Goal: Transaction & Acquisition: Purchase product/service

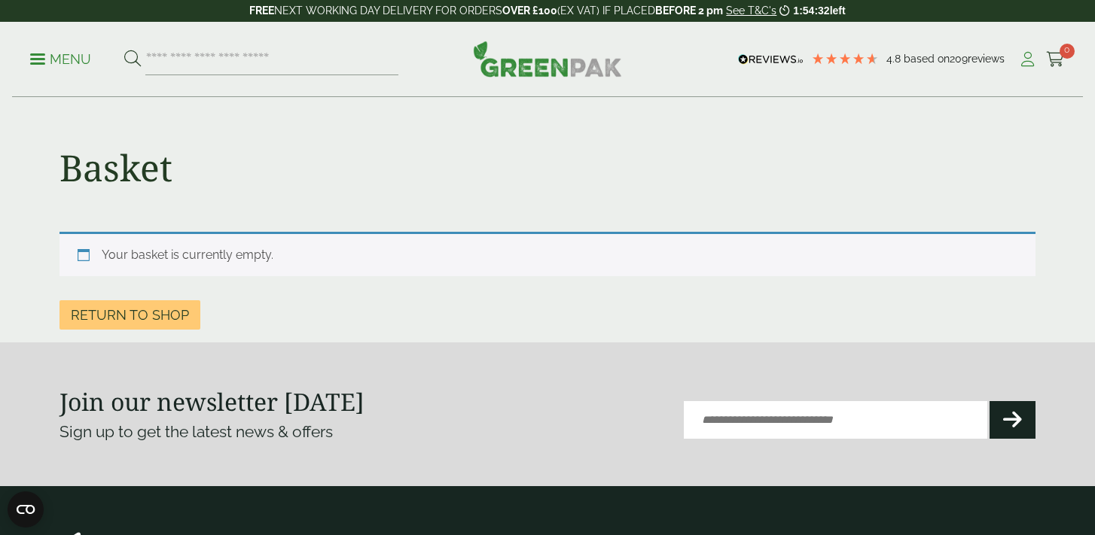
click at [1028, 59] on icon at bounding box center [1027, 59] width 19 height 15
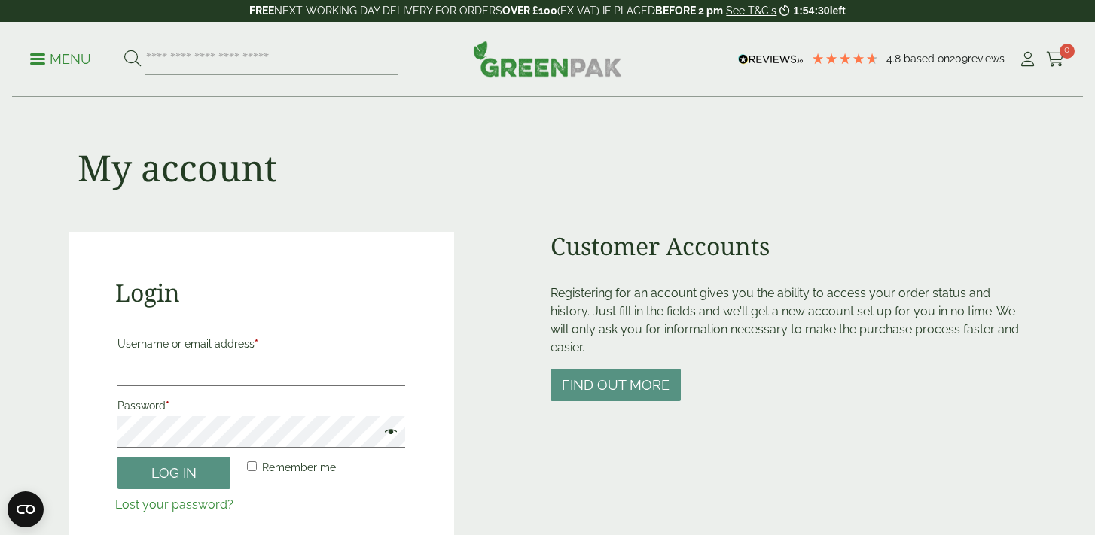
click at [170, 352] on label "Username or email address *" at bounding box center [261, 344] width 288 height 21
click at [170, 355] on input "Username or email address *" at bounding box center [261, 371] width 288 height 32
click at [168, 369] on input "Username or email address *" at bounding box center [261, 371] width 288 height 32
type input "**********"
click at [148, 478] on button "Log in" at bounding box center [173, 473] width 113 height 32
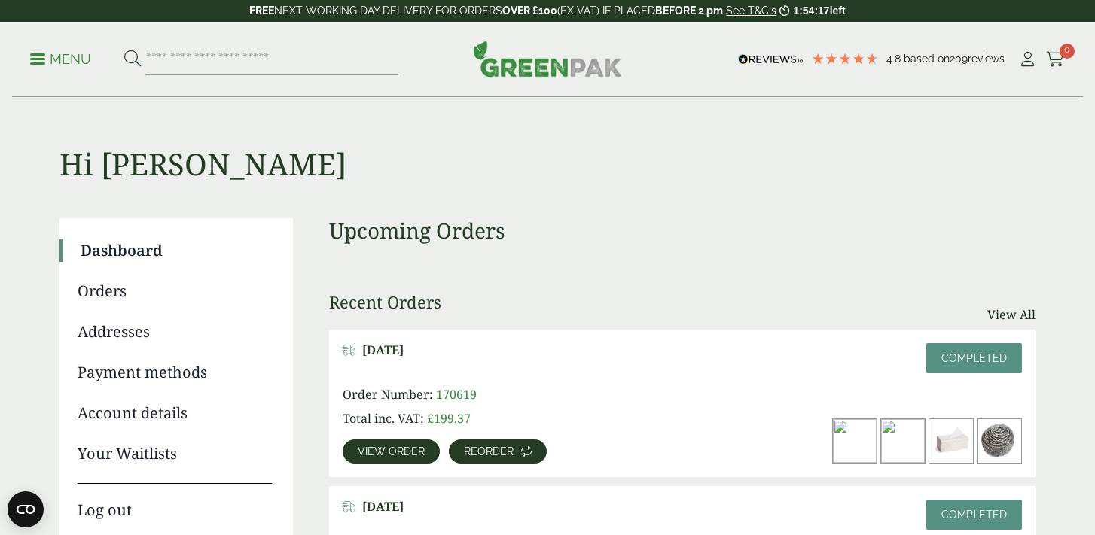
click at [473, 448] on span "Reorder" at bounding box center [489, 452] width 50 height 11
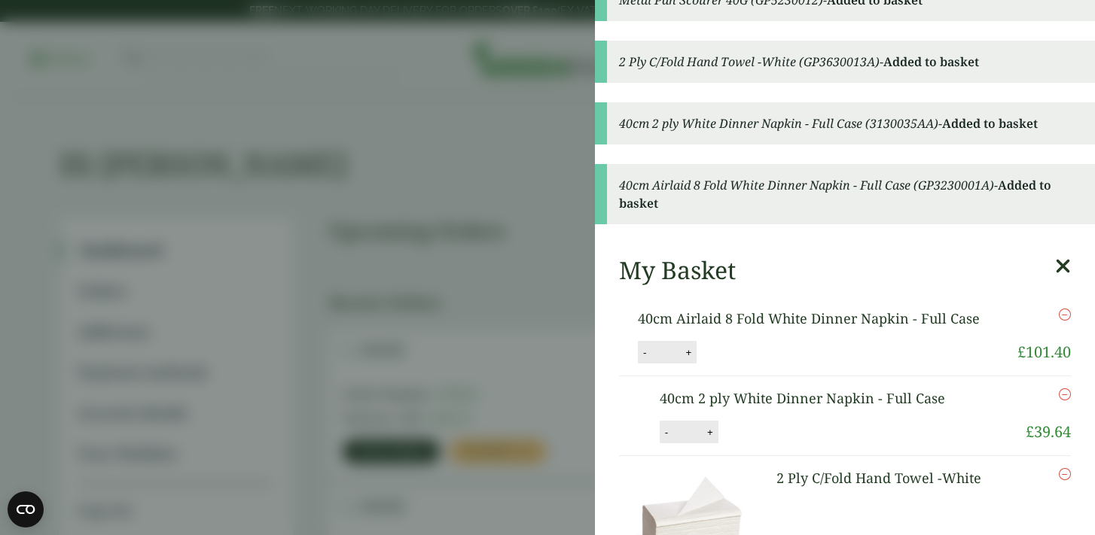
scroll to position [22, 0]
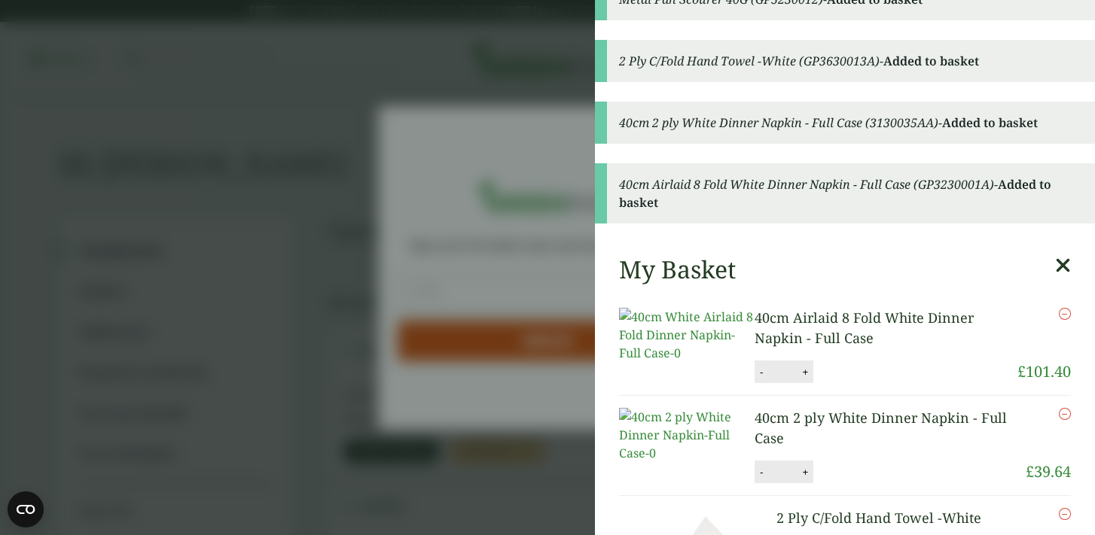
click at [761, 379] on button "-" at bounding box center [761, 372] width 12 height 13
type input "*"
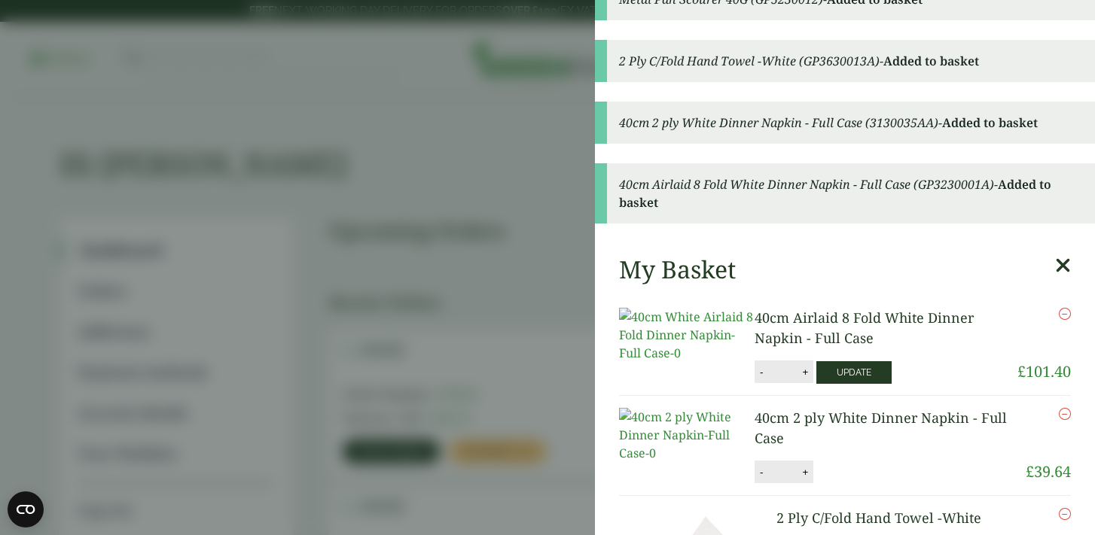
click at [855, 384] on button "Update" at bounding box center [853, 372] width 75 height 23
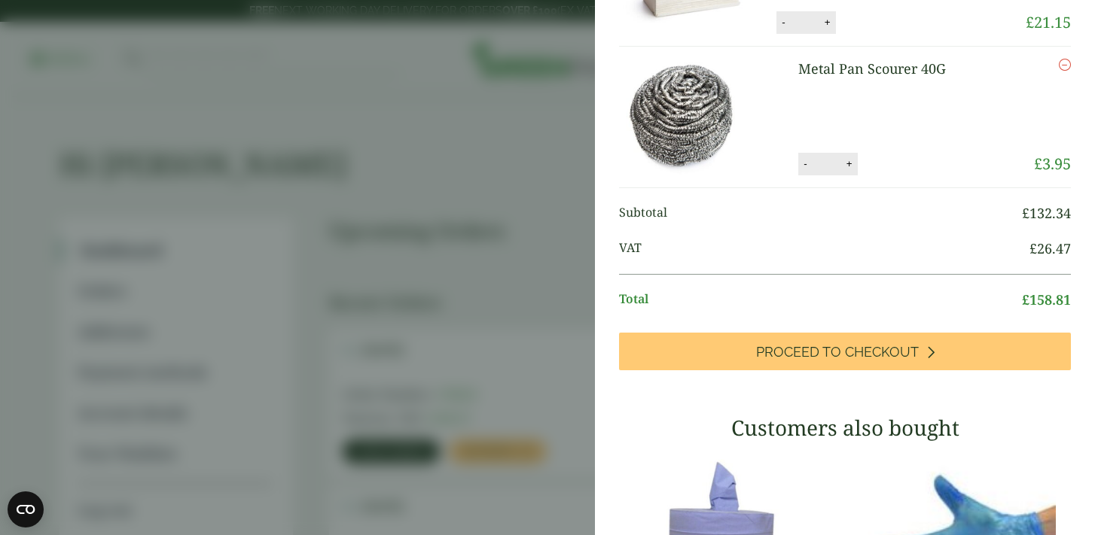
scroll to position [317, 0]
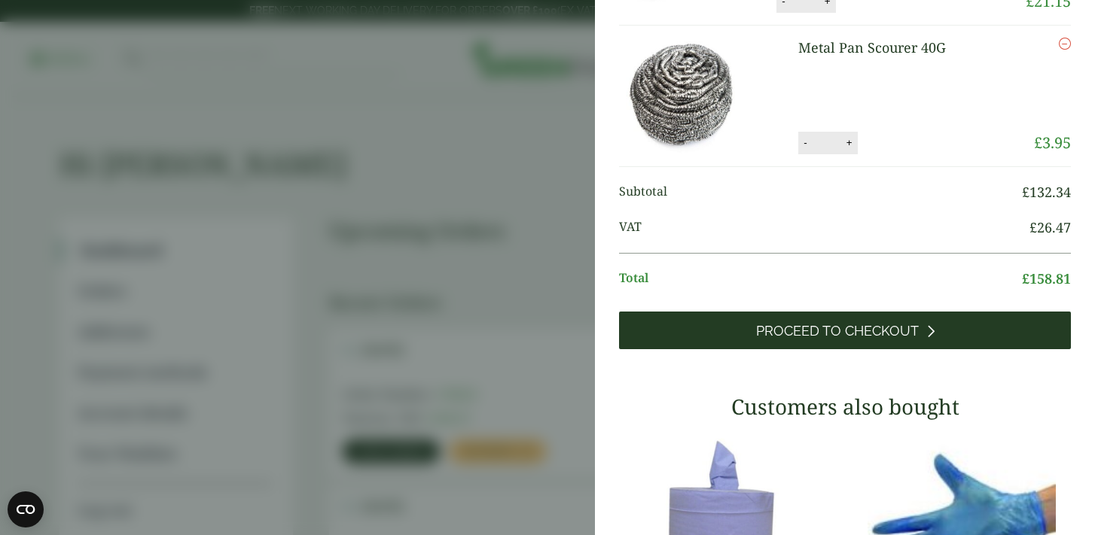
click at [859, 340] on span "Proceed to Checkout" at bounding box center [837, 331] width 163 height 17
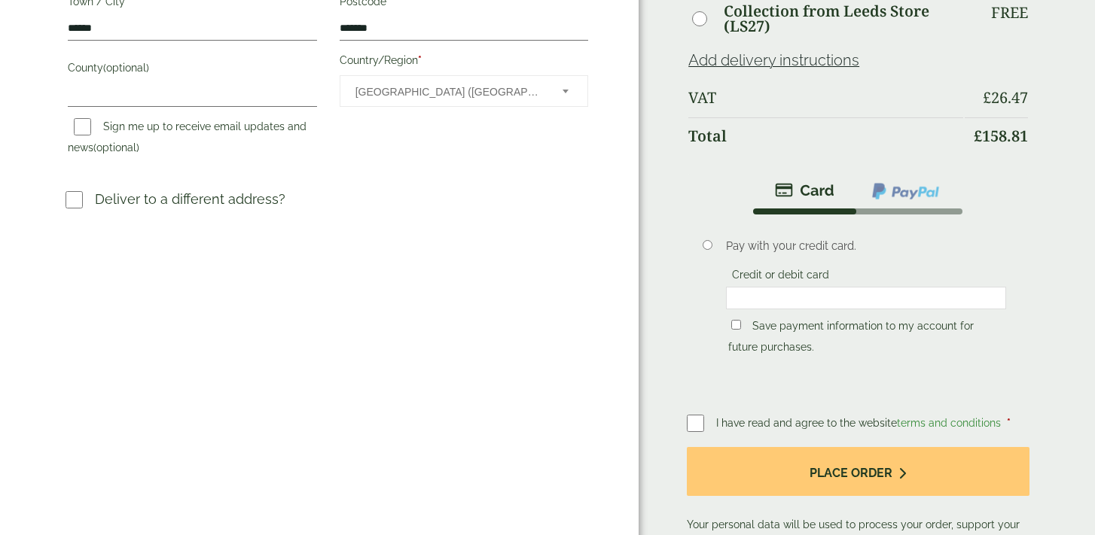
scroll to position [514, 0]
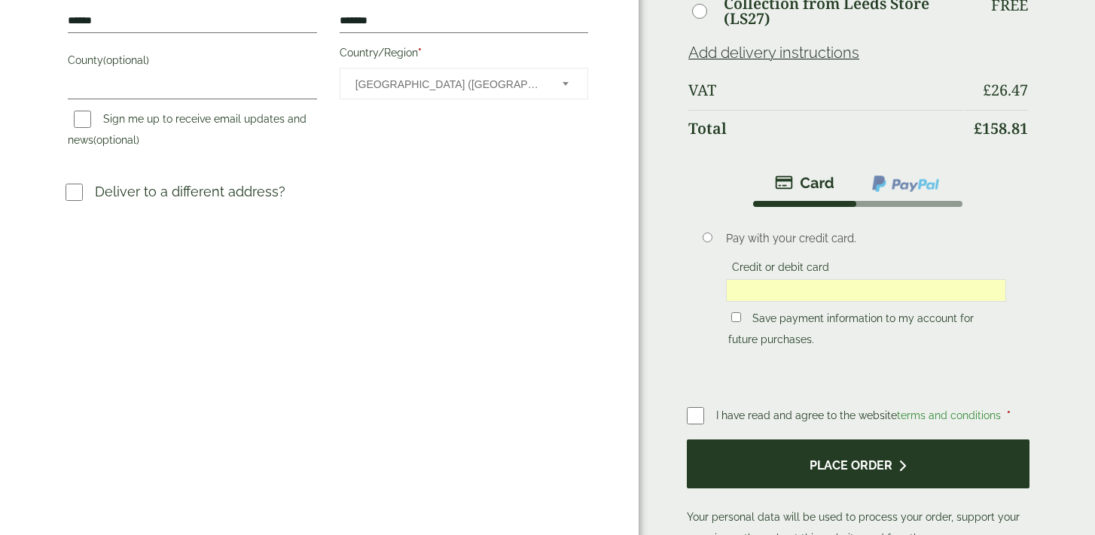
click at [861, 468] on button "Place order" at bounding box center [858, 464] width 343 height 49
